Goal: Task Accomplishment & Management: Use online tool/utility

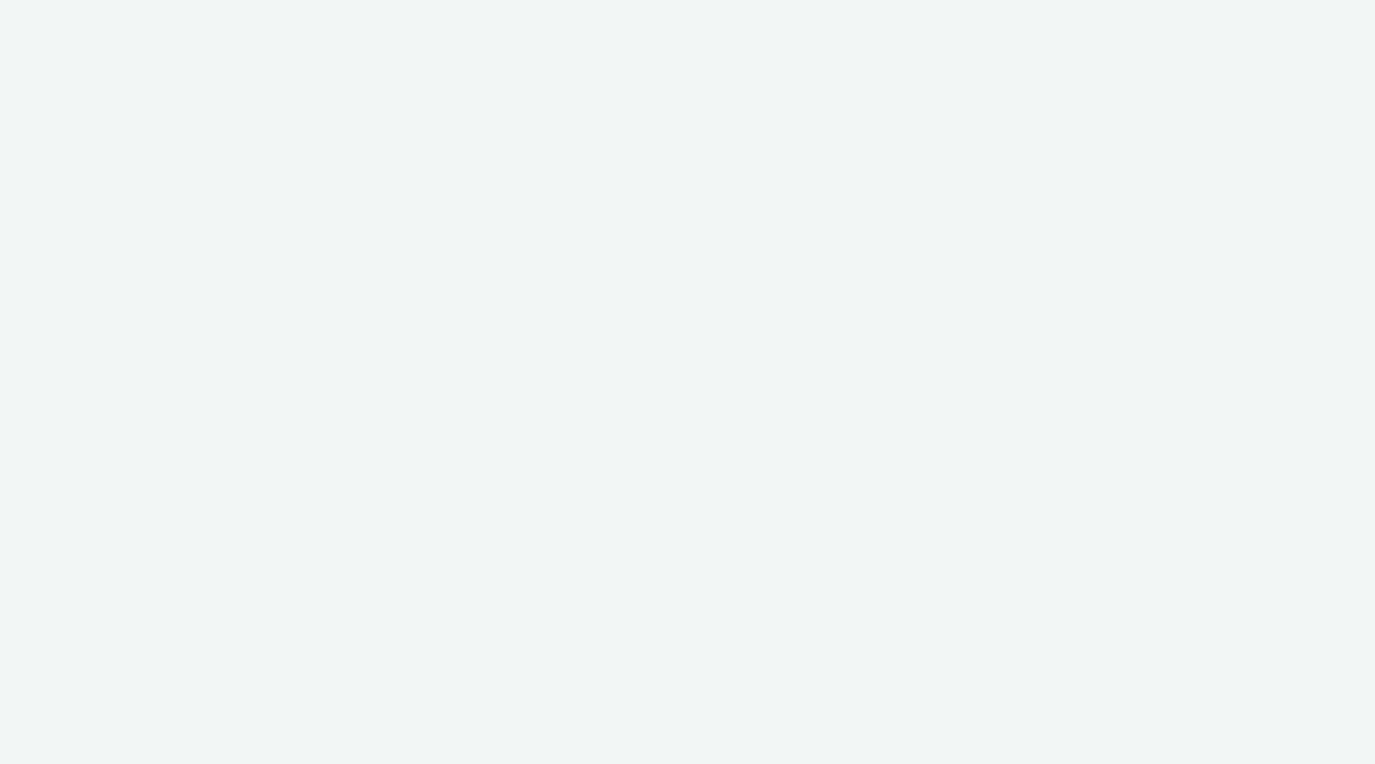
select select "05e4c2ac-d3f5-4e05-a1ef-6c5f68045122"
select select "ac009755-aa48-4799-8050-7a339a378eb8"
select select "79162ed7-0017-4339-93b0-3399b708648f"
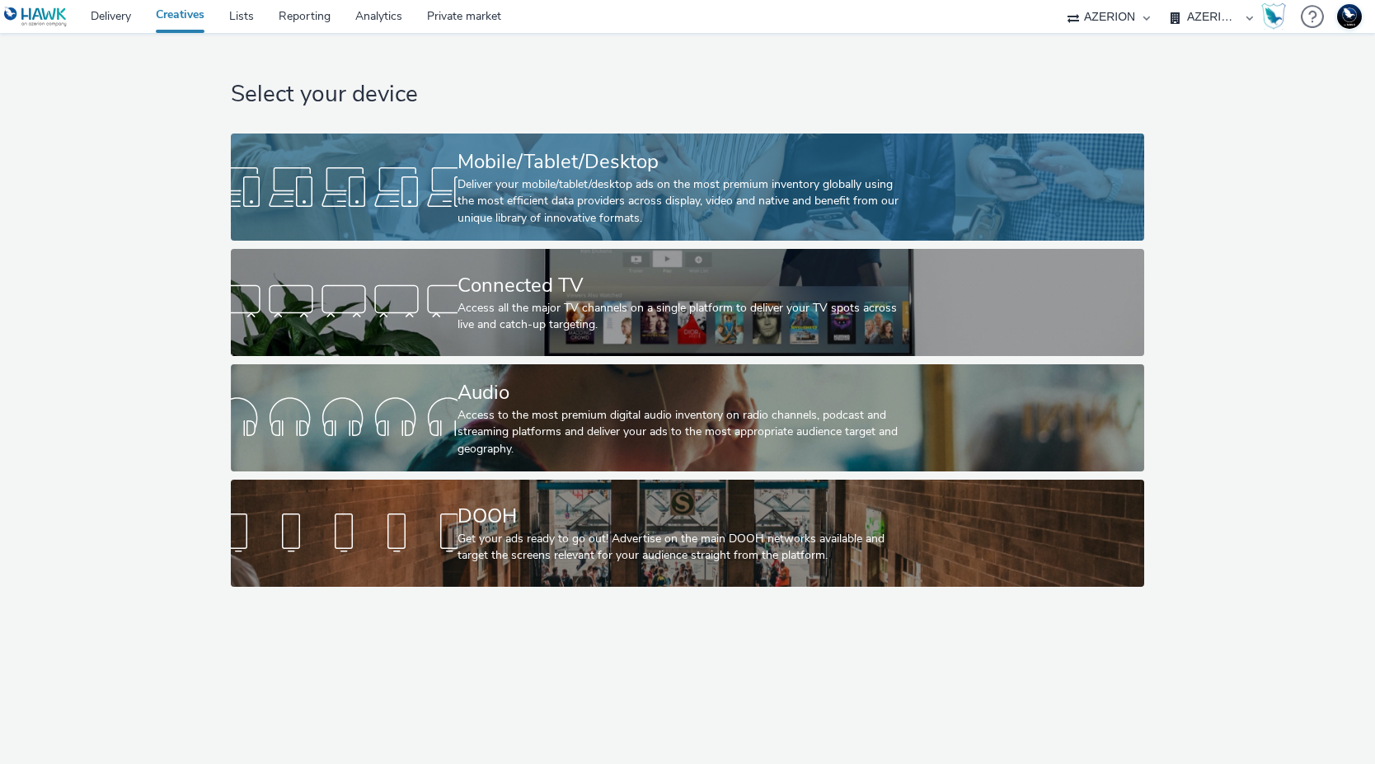
click at [429, 173] on div at bounding box center [344, 187] width 227 height 53
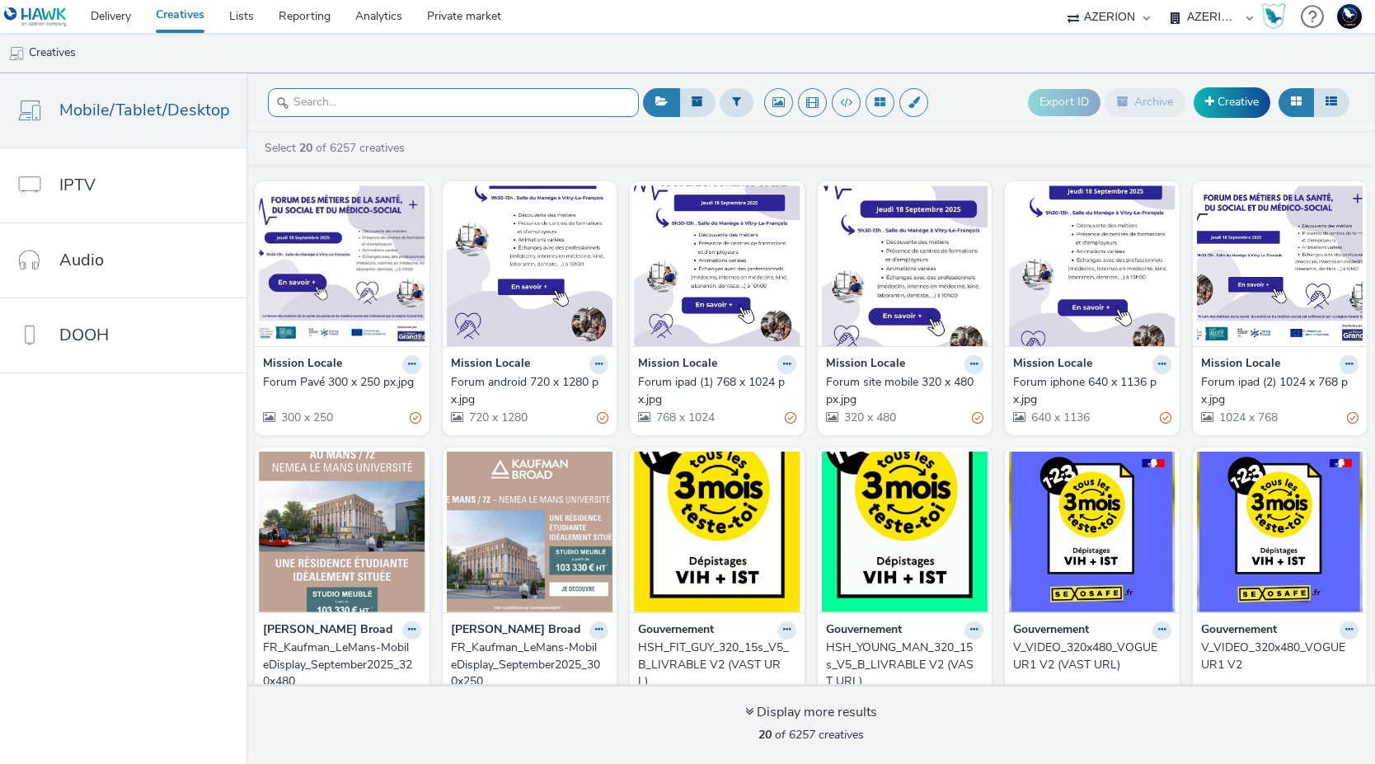
click at [427, 103] on input "text" at bounding box center [453, 102] width 371 height 29
paste input "b5e592a2-2b7d-4ffb-8903-c6327d5f276a"
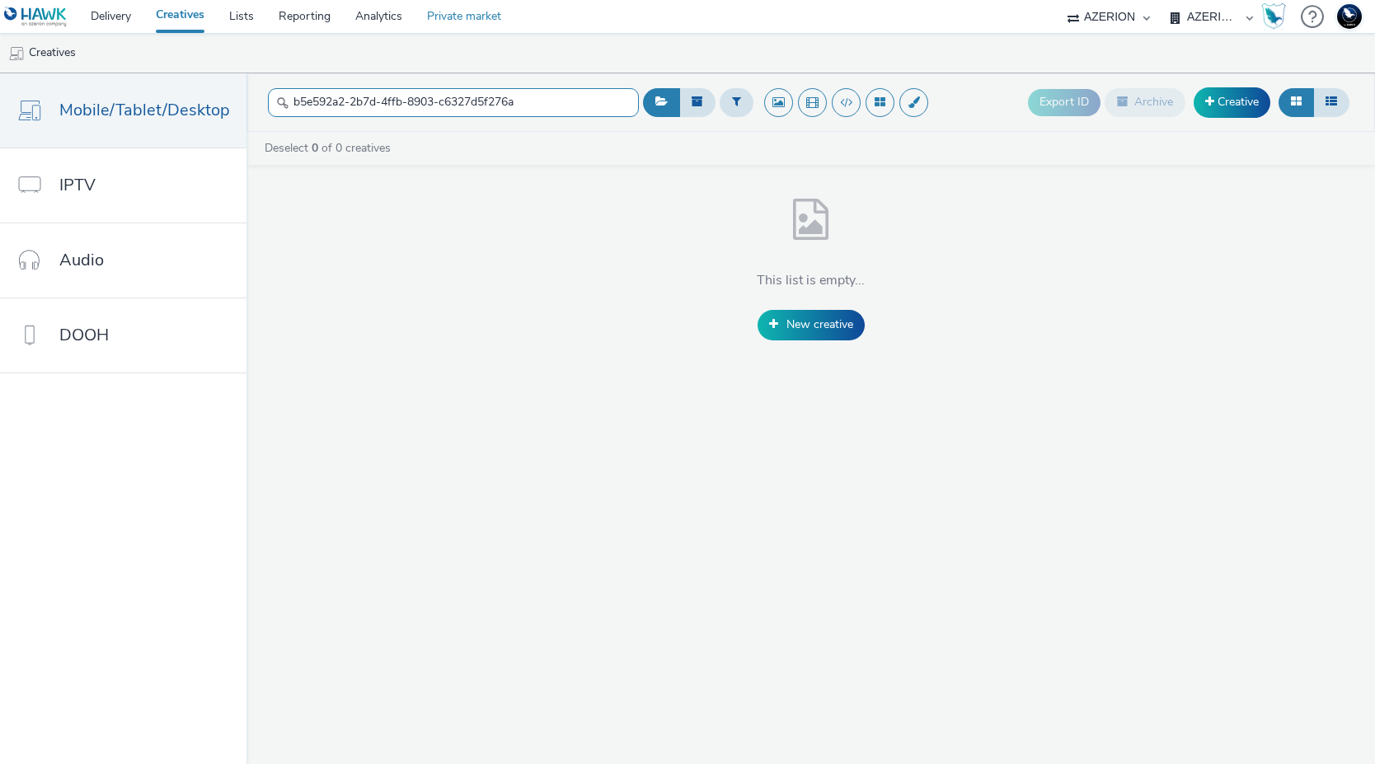
type input "b5e592a2-2b7d-4ffb-8903-c6327d5f276a"
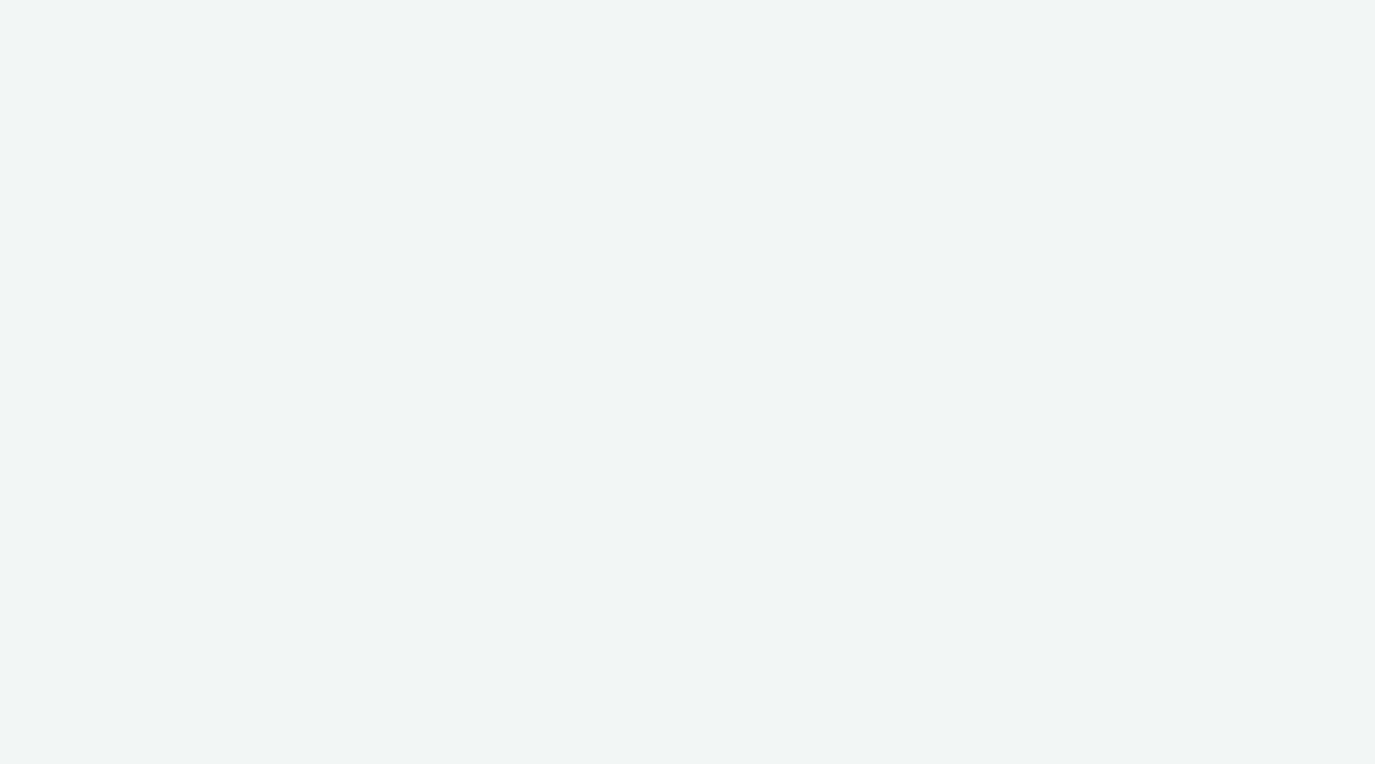
select select "ac009755-aa48-4799-8050-7a339a378eb8"
select select "79162ed7-0017-4339-93b0-3399b708648f"
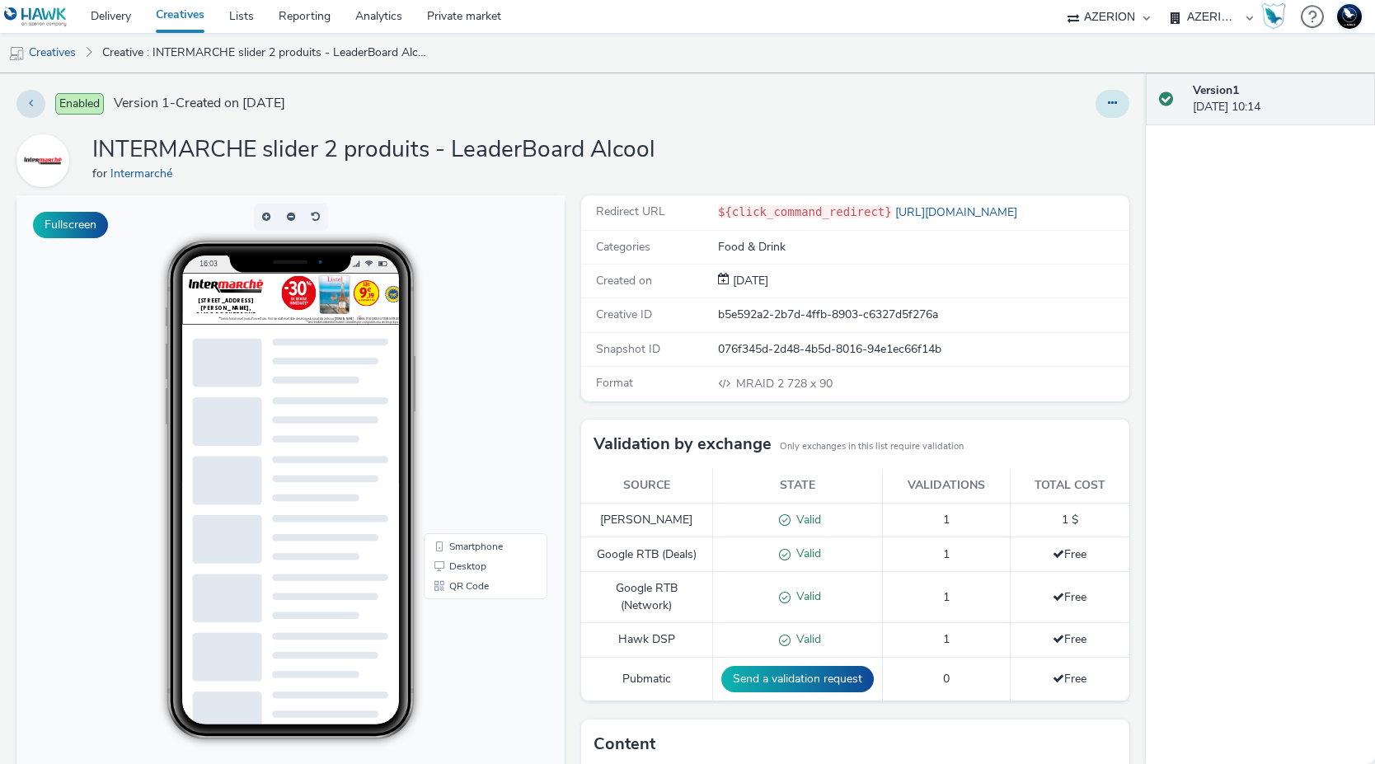
click at [1107, 103] on button at bounding box center [1112, 104] width 34 height 28
click at [1067, 134] on link "Edit" at bounding box center [1068, 136] width 124 height 33
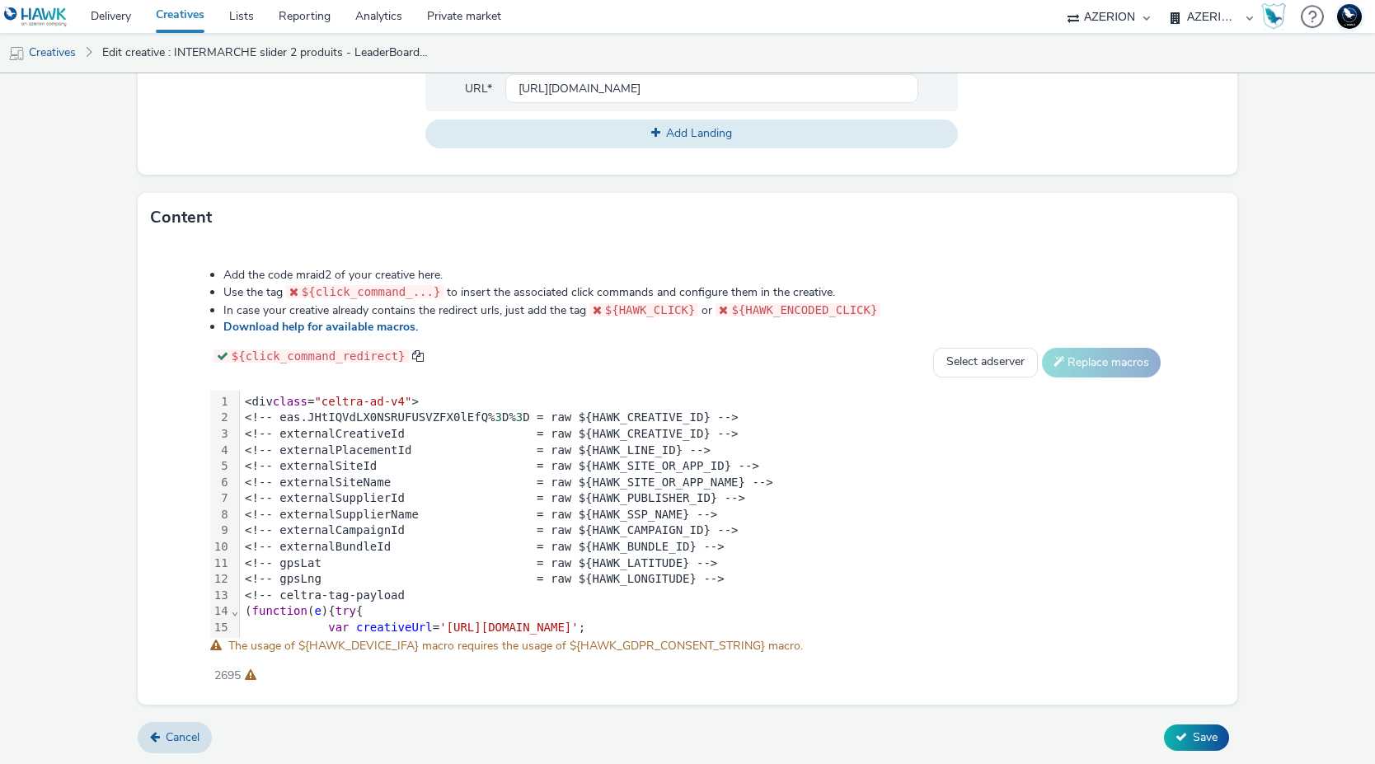
scroll to position [159, 0]
